Goal: Transaction & Acquisition: Purchase product/service

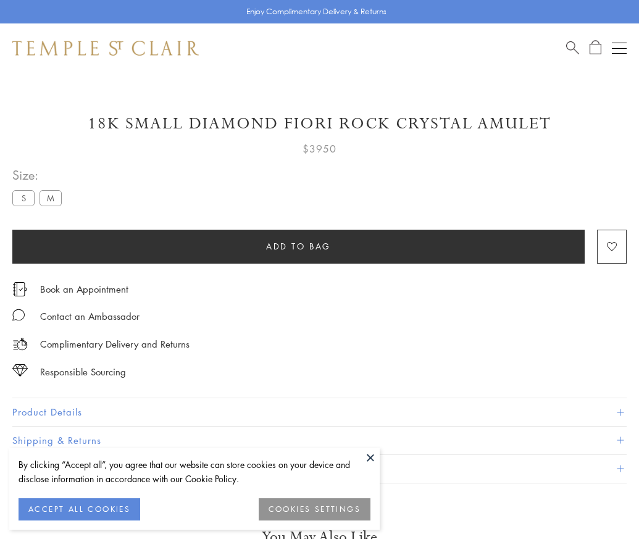
click at [298, 246] on span "Add to bag" at bounding box center [298, 247] width 65 height 14
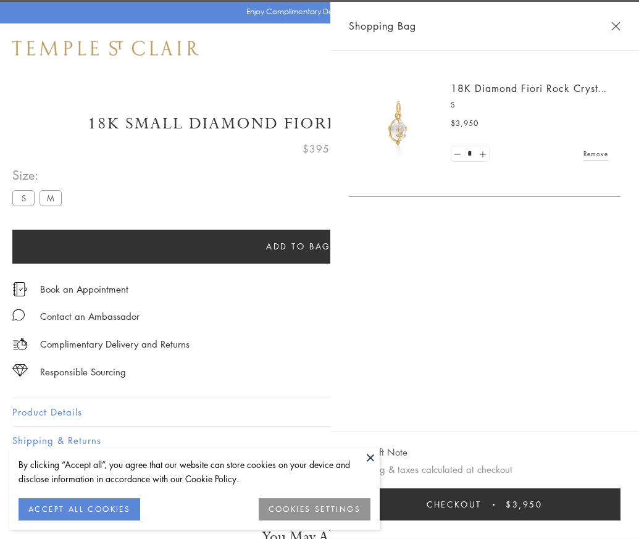
click at [621, 514] on button "Checkout $3,950" at bounding box center [485, 504] width 272 height 32
